Goal: Transaction & Acquisition: Purchase product/service

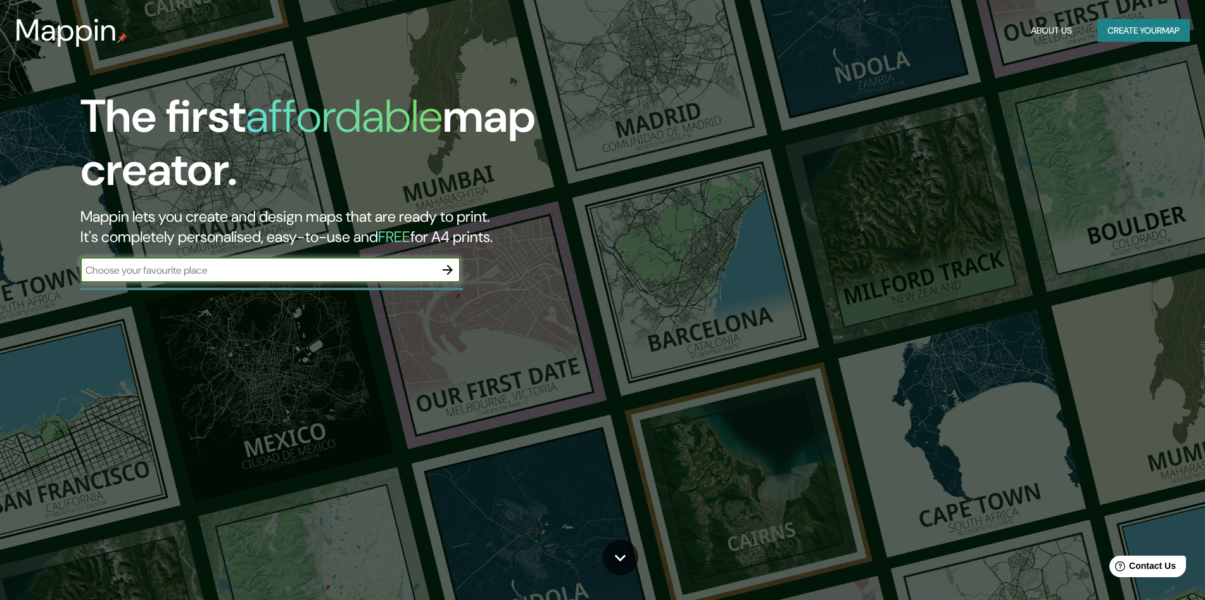
click at [407, 270] on input "text" at bounding box center [257, 270] width 355 height 15
paste input "[URL][DOMAIN_NAME]"
type input "[URL][DOMAIN_NAME]"
click at [448, 266] on icon "button" at bounding box center [448, 270] width 10 height 10
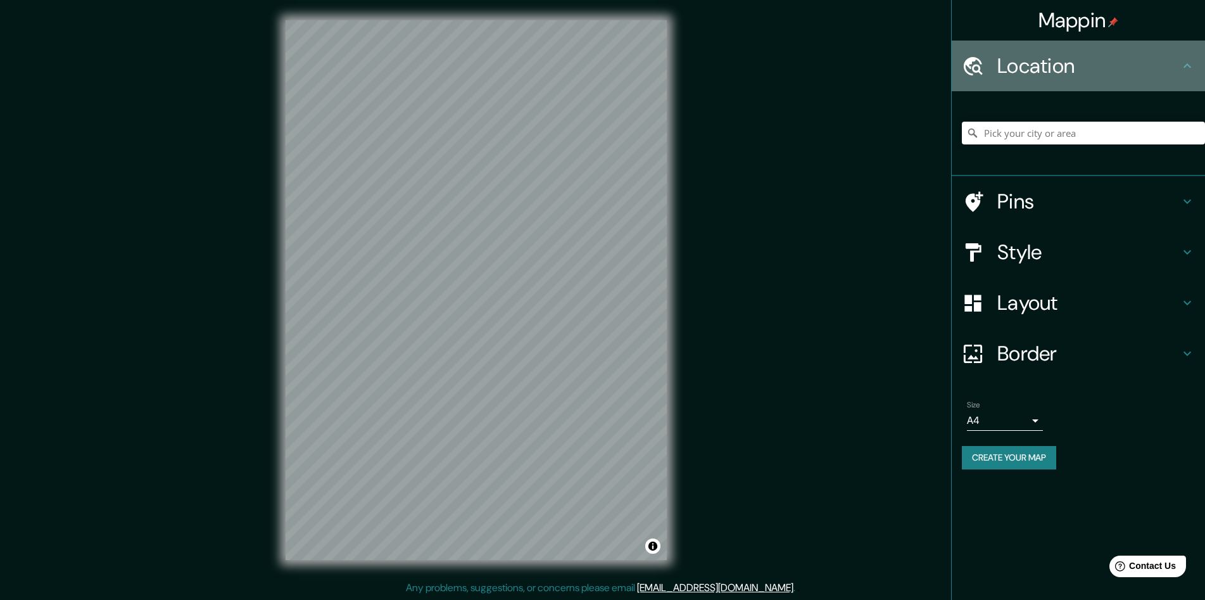
click at [1044, 61] on h4 "Location" at bounding box center [1088, 65] width 182 height 25
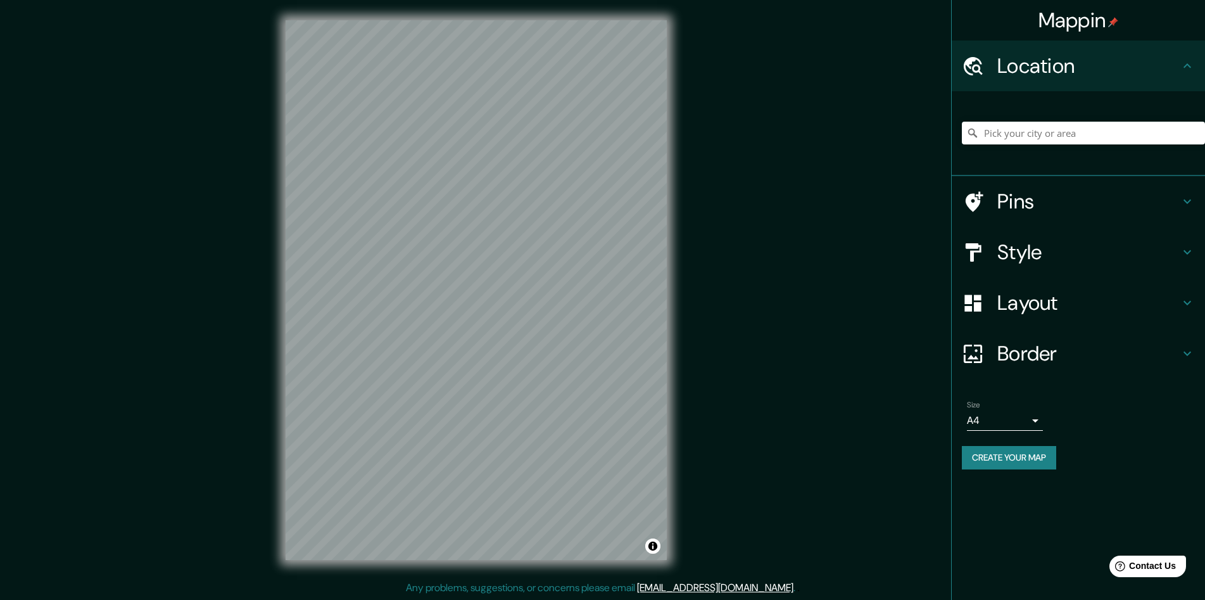
click at [1063, 355] on h4 "Border" at bounding box center [1088, 353] width 182 height 25
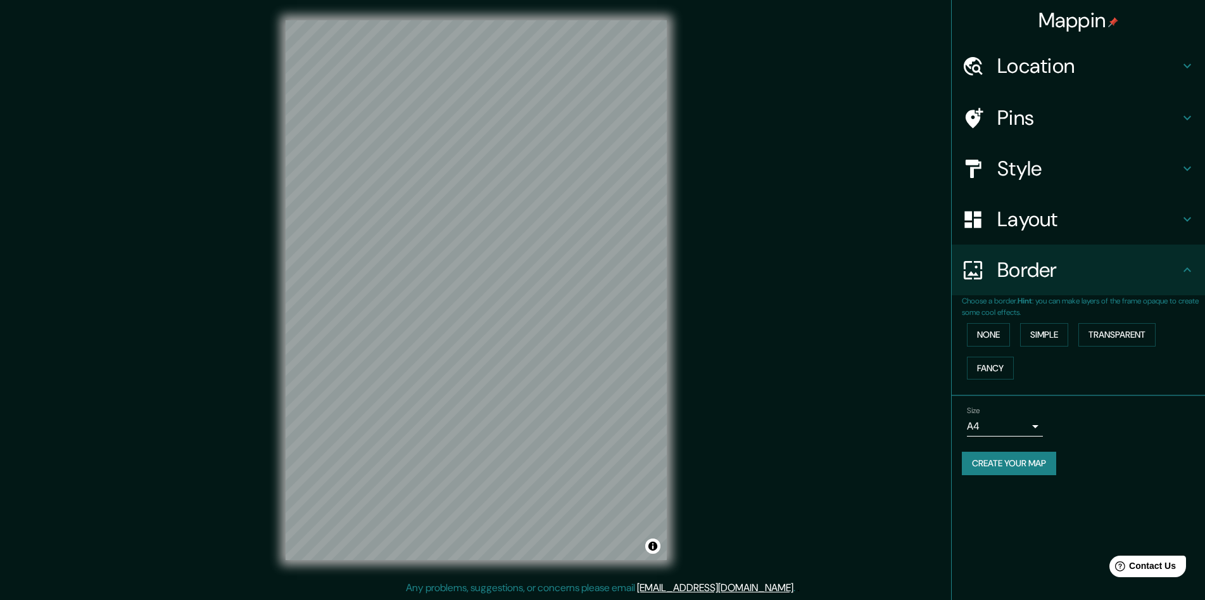
click at [1064, 147] on div "Style" at bounding box center [1078, 168] width 253 height 51
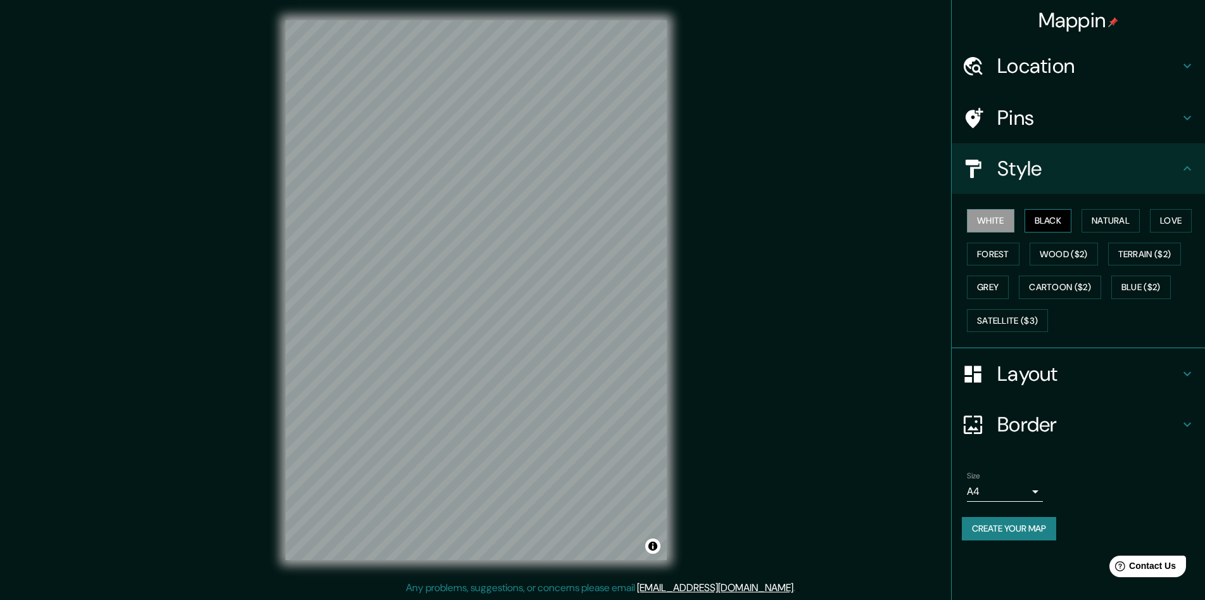
click at [1047, 224] on button "Black" at bounding box center [1048, 220] width 47 height 23
click at [1104, 229] on button "Natural" at bounding box center [1111, 220] width 58 height 23
click at [1164, 219] on button "Love" at bounding box center [1171, 220] width 42 height 23
click at [988, 256] on button "Forest" at bounding box center [993, 254] width 53 height 23
click at [987, 279] on button "Grey" at bounding box center [988, 286] width 42 height 23
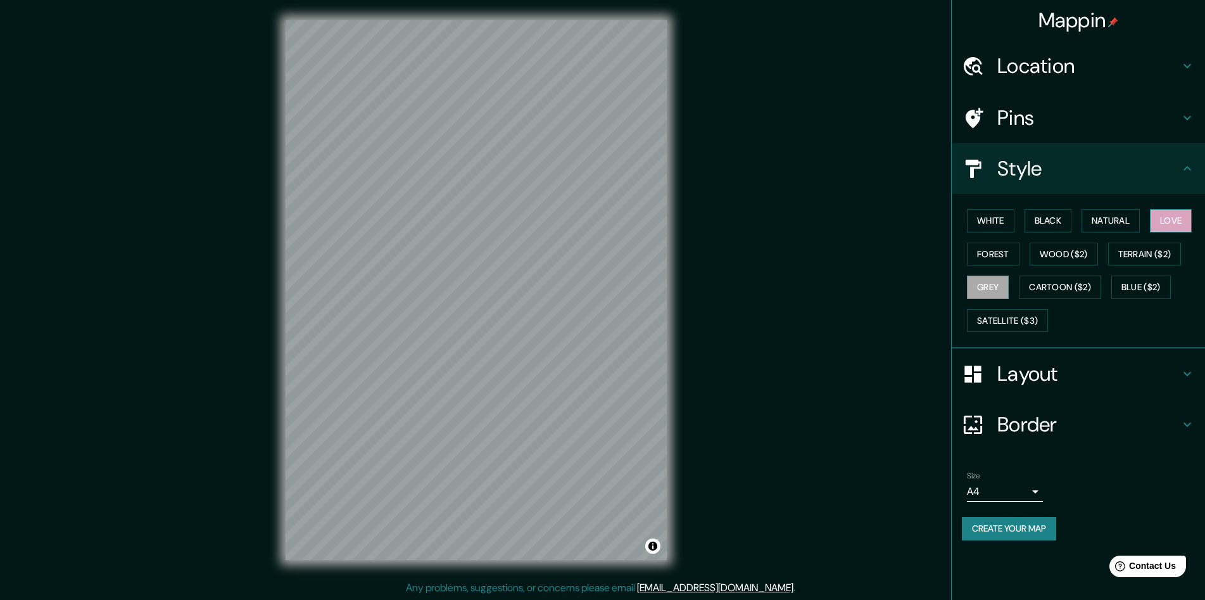
click at [1164, 225] on button "Love" at bounding box center [1171, 220] width 42 height 23
drag, startPoint x: 617, startPoint y: 401, endPoint x: 532, endPoint y: 260, distance: 164.7
click at [539, 298] on div at bounding box center [544, 303] width 10 height 10
click at [474, 263] on div at bounding box center [474, 264] width 10 height 10
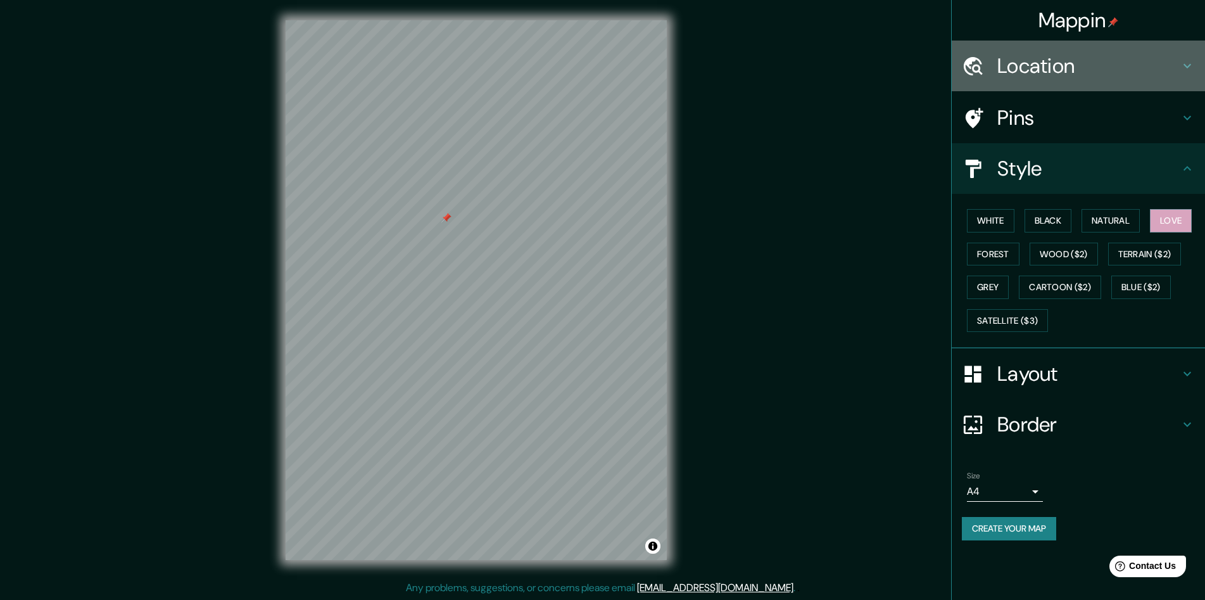
click at [1072, 80] on div "Location" at bounding box center [1078, 66] width 253 height 51
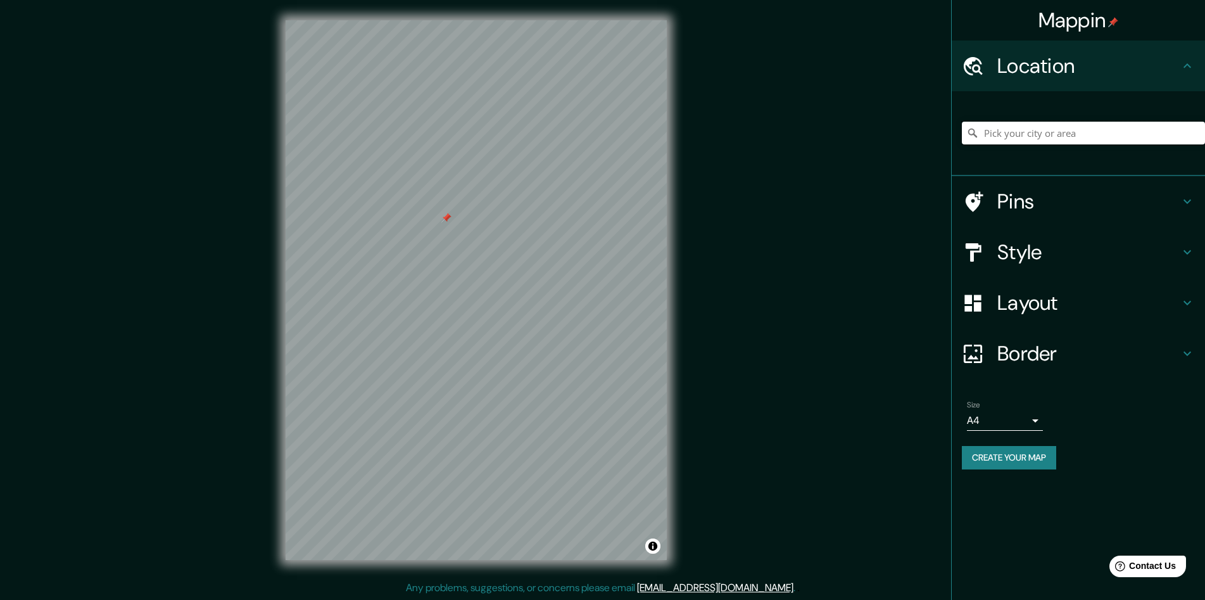
click at [1069, 144] on input "Pick your city or area" at bounding box center [1083, 133] width 243 height 23
paste input "[URL][DOMAIN_NAME]"
type input "[URL][DOMAIN_NAME]"
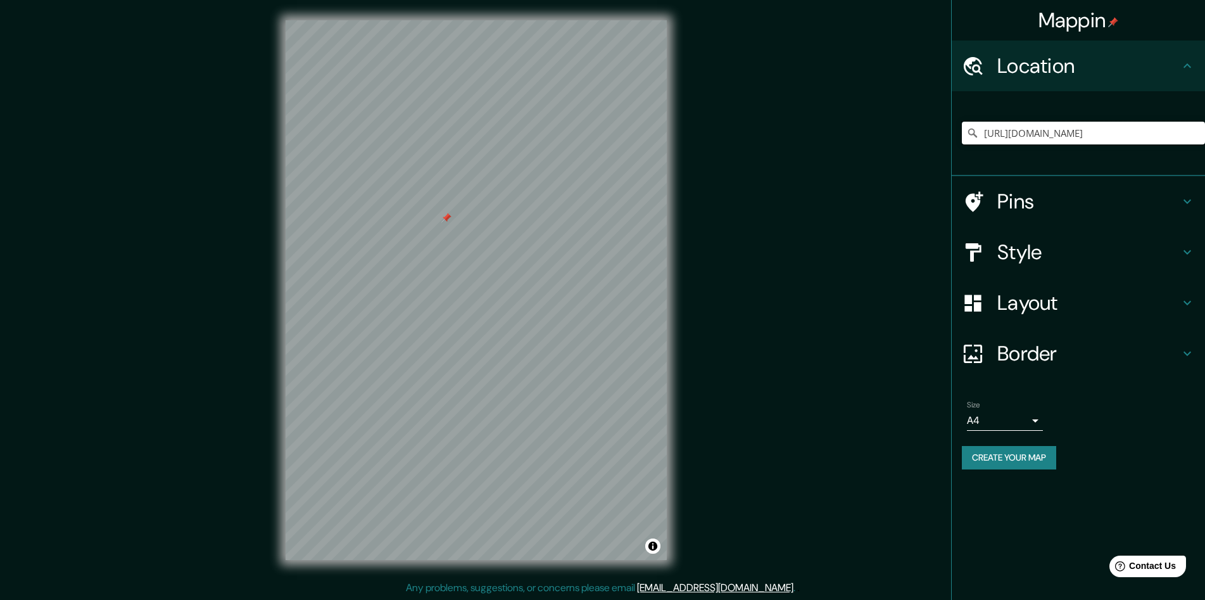
click at [1047, 141] on input "[URL][DOMAIN_NAME]" at bounding box center [1083, 133] width 243 height 23
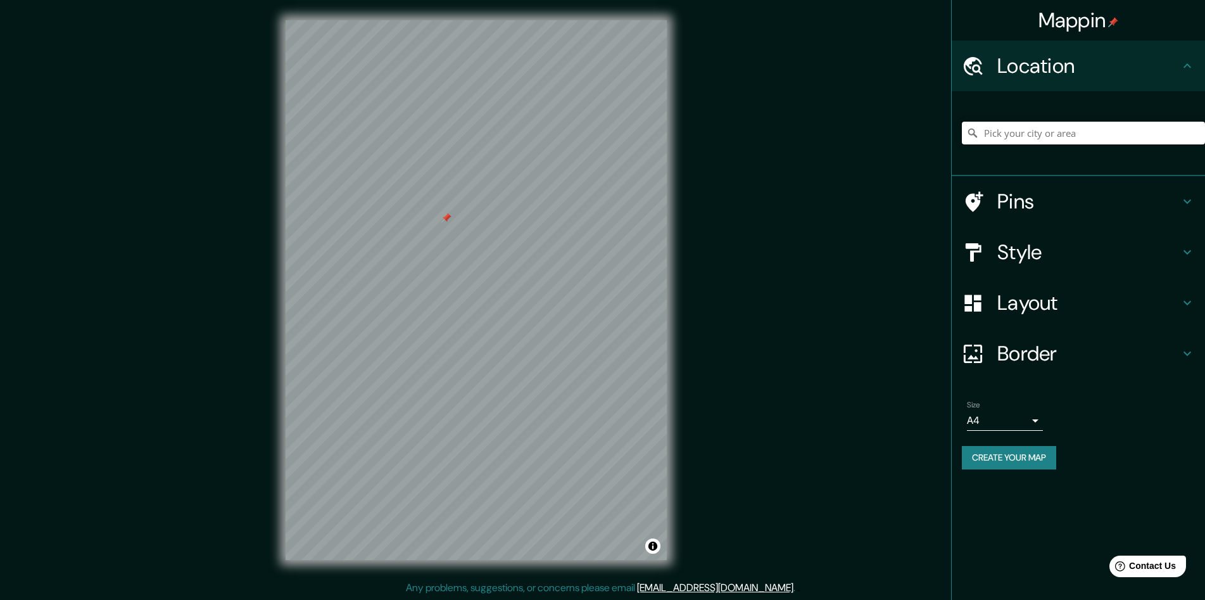
paste input "Center for Primary Health Care Wijkgezondheidscentrum [GEOGRAPHIC_DATA]"
type input "[PERSON_NAME], [GEOGRAPHIC_DATA], [GEOGRAPHIC_DATA]"
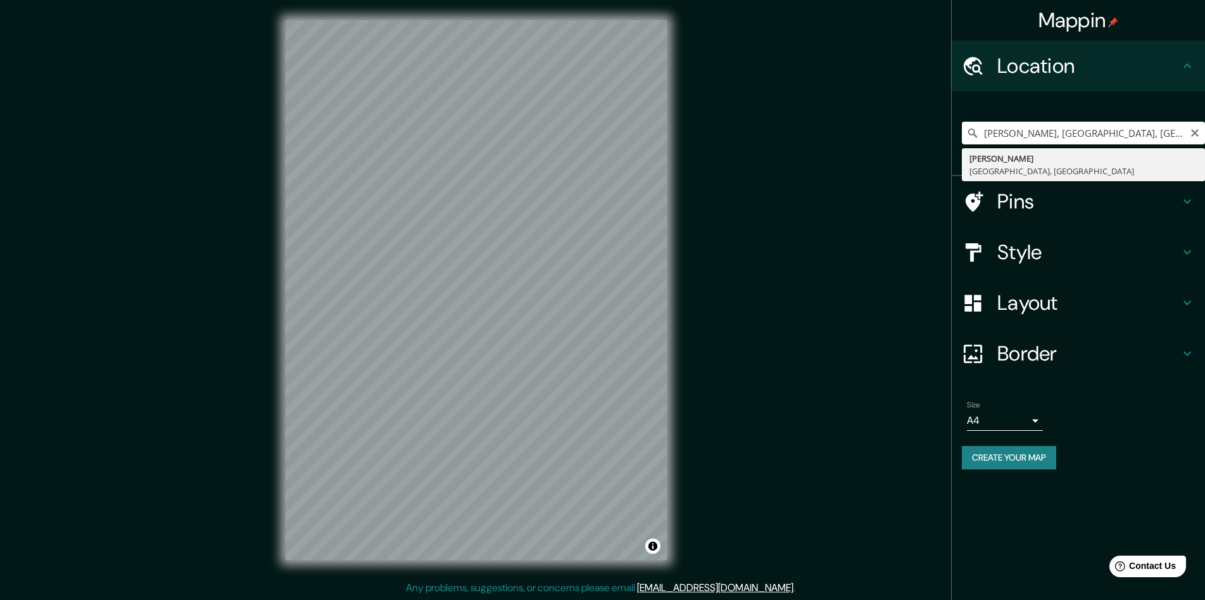
click at [1069, 138] on input "[PERSON_NAME], [GEOGRAPHIC_DATA], [GEOGRAPHIC_DATA]" at bounding box center [1083, 133] width 243 height 23
click at [1076, 140] on input "[PERSON_NAME], [GEOGRAPHIC_DATA], [GEOGRAPHIC_DATA]" at bounding box center [1083, 133] width 243 height 23
click at [1198, 139] on input "[PERSON_NAME], [GEOGRAPHIC_DATA], [GEOGRAPHIC_DATA]" at bounding box center [1083, 133] width 243 height 23
click at [1189, 132] on input "[PERSON_NAME], [GEOGRAPHIC_DATA], [GEOGRAPHIC_DATA]" at bounding box center [1083, 133] width 243 height 23
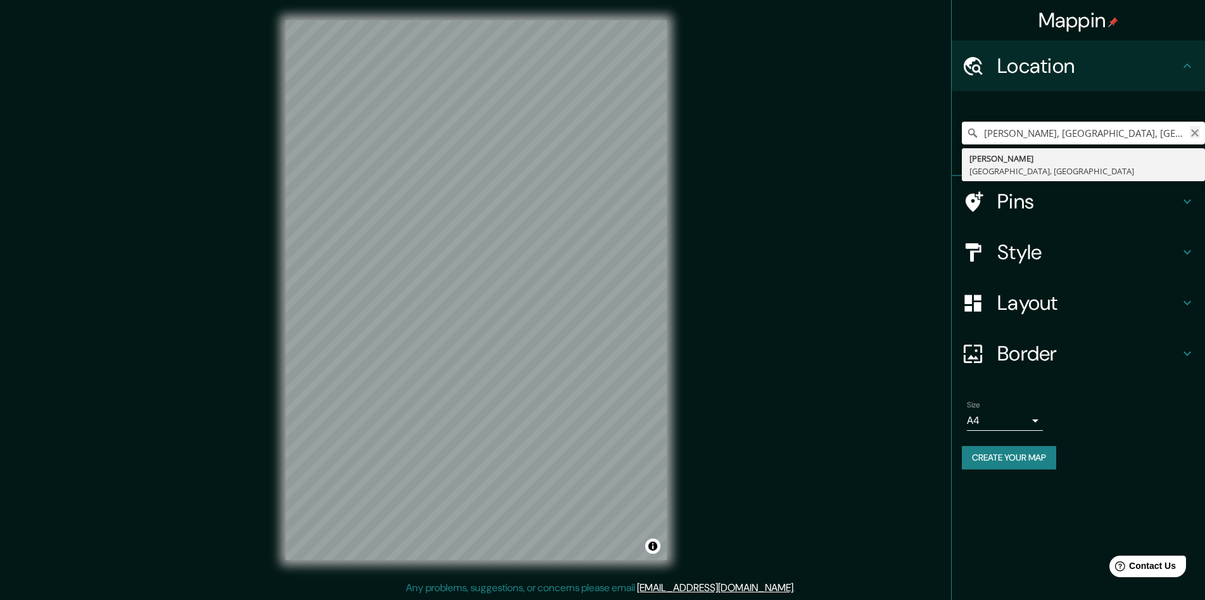
click at [1194, 132] on icon "Clear" at bounding box center [1195, 133] width 8 height 8
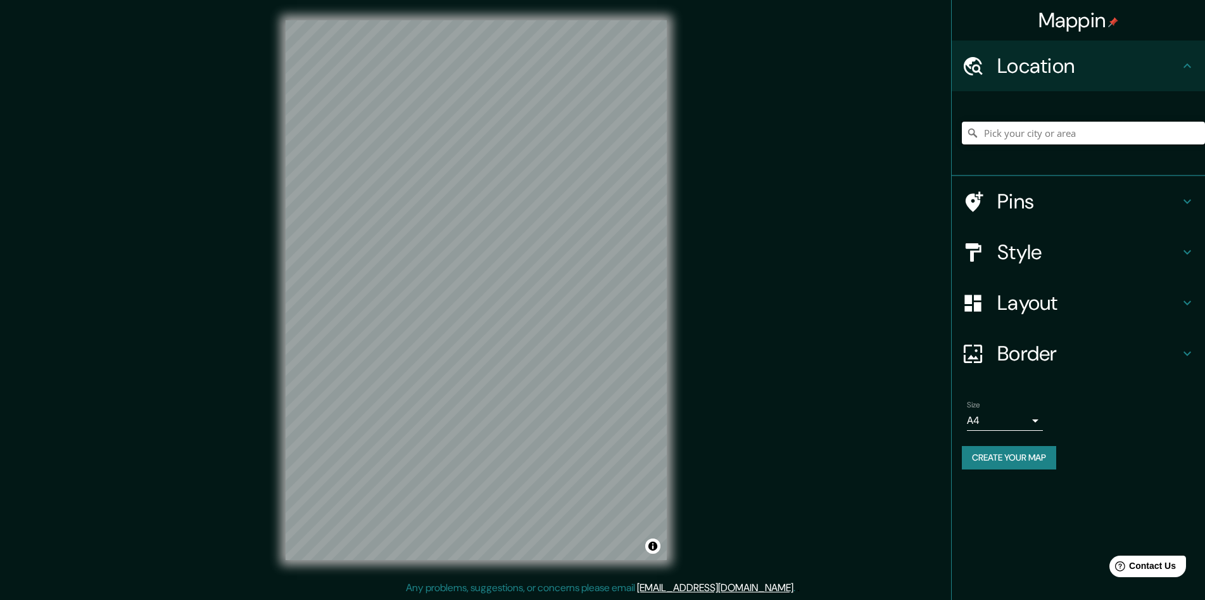
paste input "Rerum-[STREET_ADDRESS][PERSON_NAME]"
type input "Rerum-[STREET_ADDRESS]"
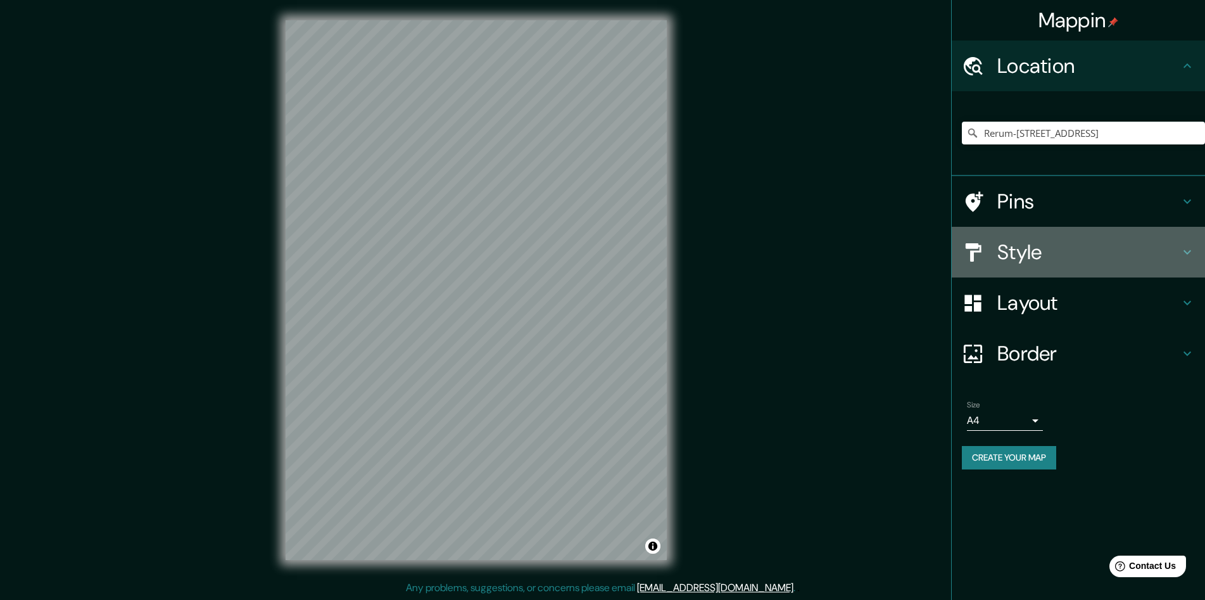
click at [1120, 249] on h4 "Style" at bounding box center [1088, 251] width 182 height 25
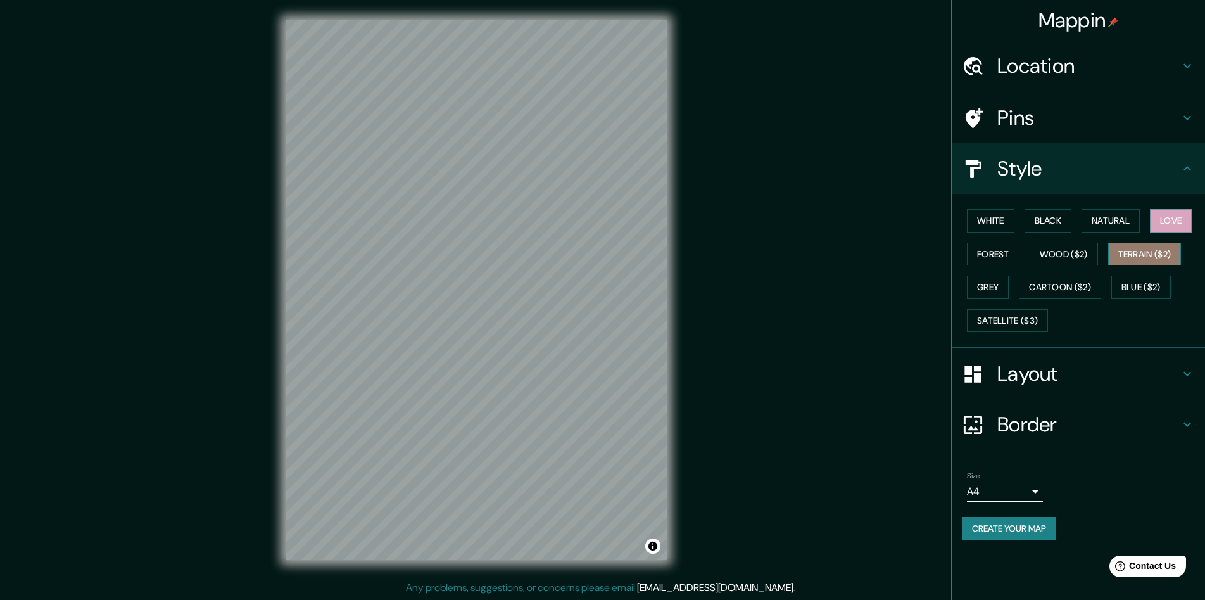
click at [1137, 256] on button "Terrain ($2)" at bounding box center [1144, 254] width 73 height 23
click at [1038, 315] on button "Satellite ($3)" at bounding box center [1007, 320] width 81 height 23
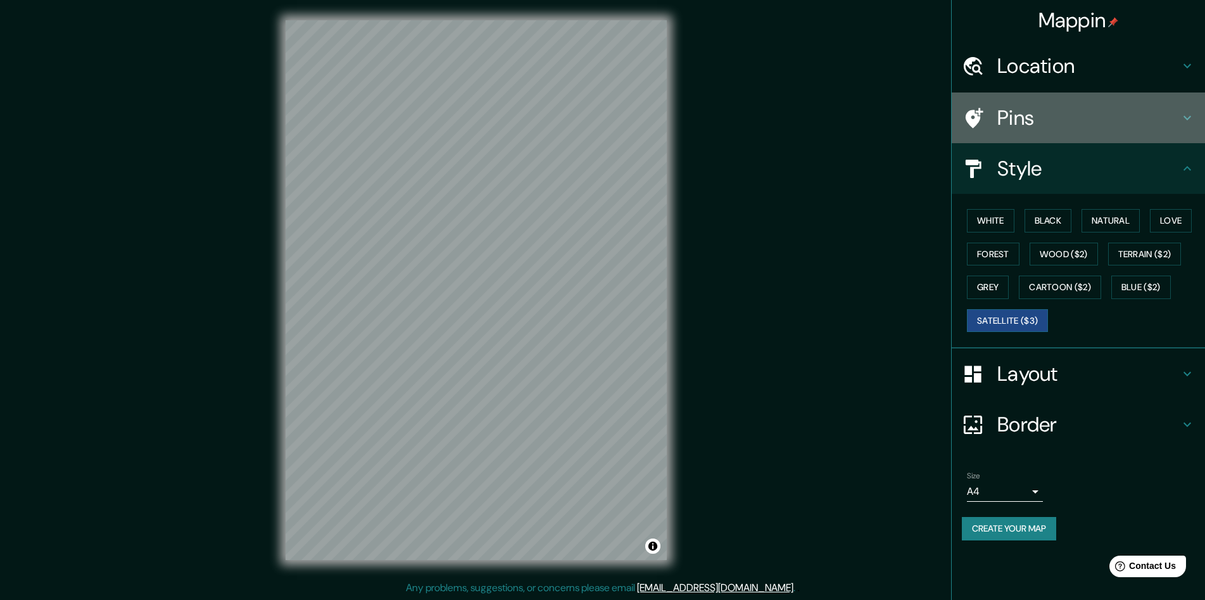
click at [1058, 112] on h4 "Pins" at bounding box center [1088, 117] width 182 height 25
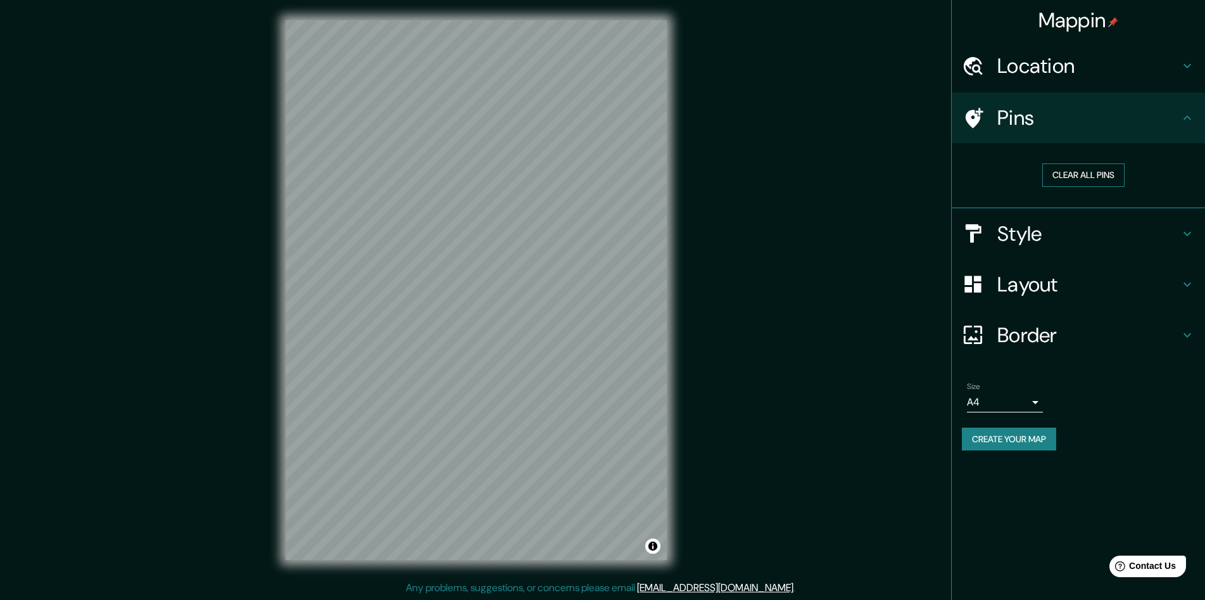
click at [1081, 178] on button "Clear all pins" at bounding box center [1083, 174] width 82 height 23
